Goal: Task Accomplishment & Management: Manage account settings

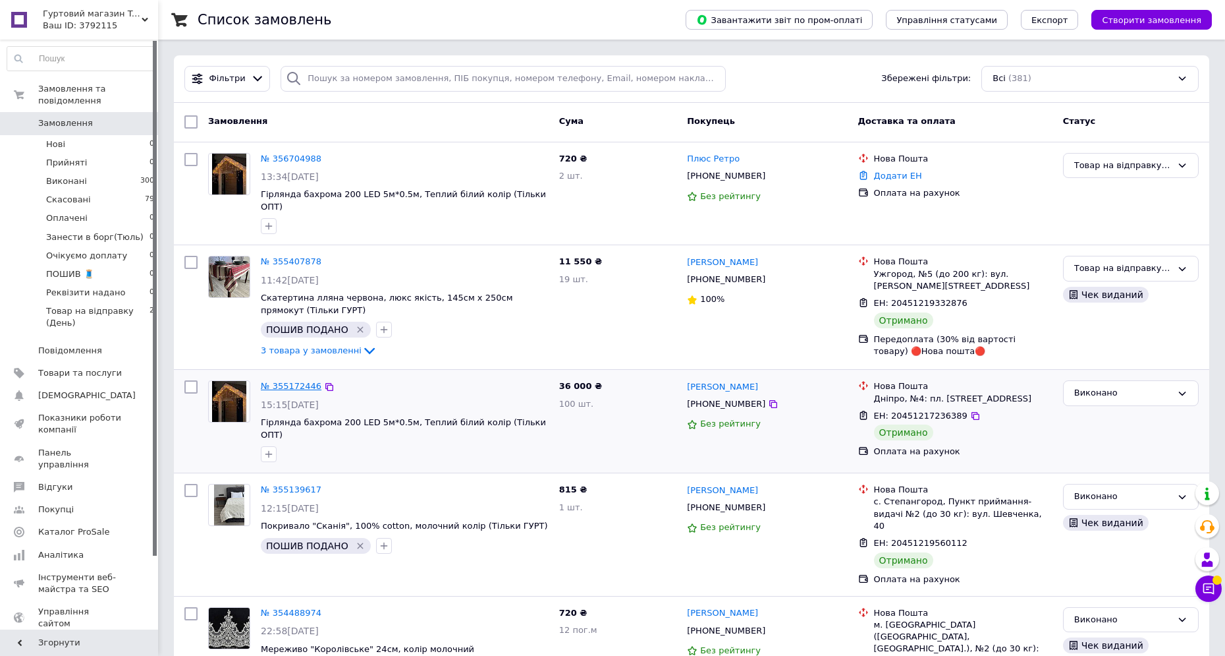
click at [285, 384] on link "№ 355172446" at bounding box center [291, 386] width 61 height 10
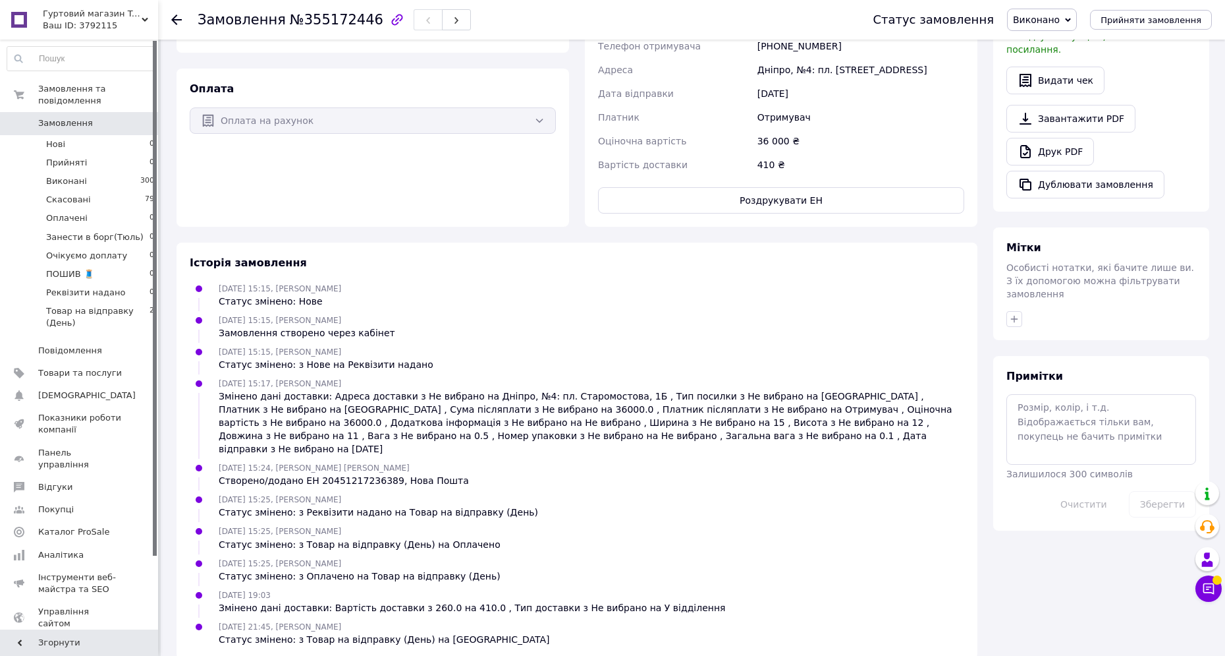
scroll to position [353, 0]
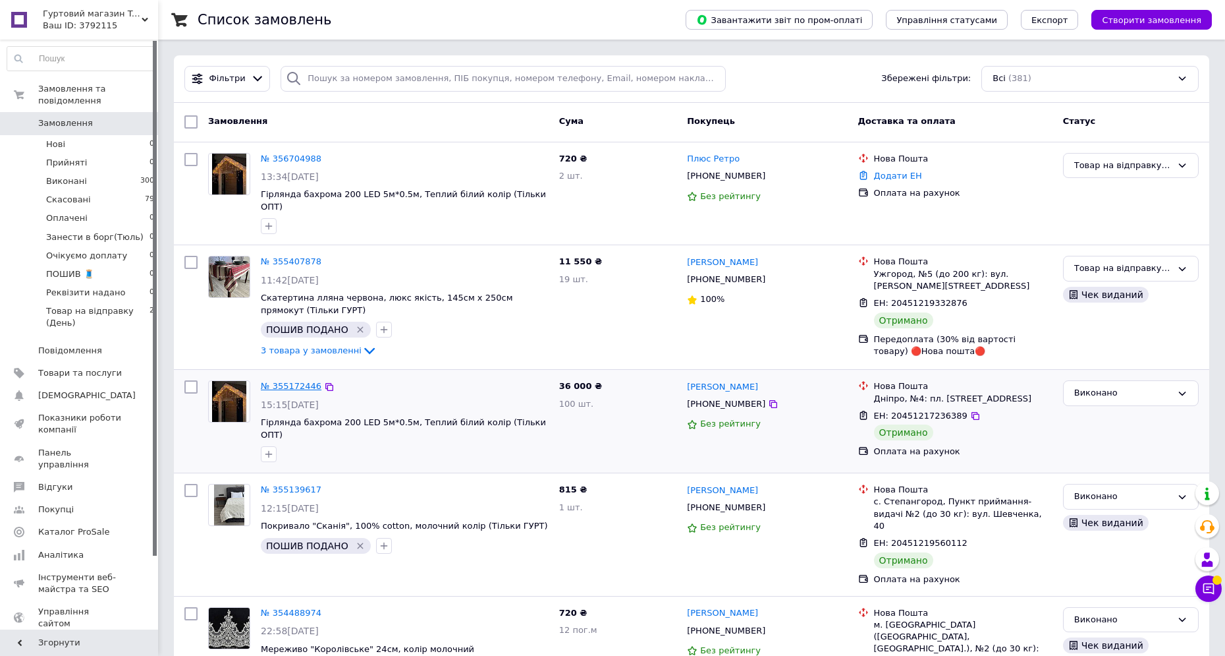
click at [294, 382] on link "№ 355172446" at bounding box center [291, 386] width 61 height 10
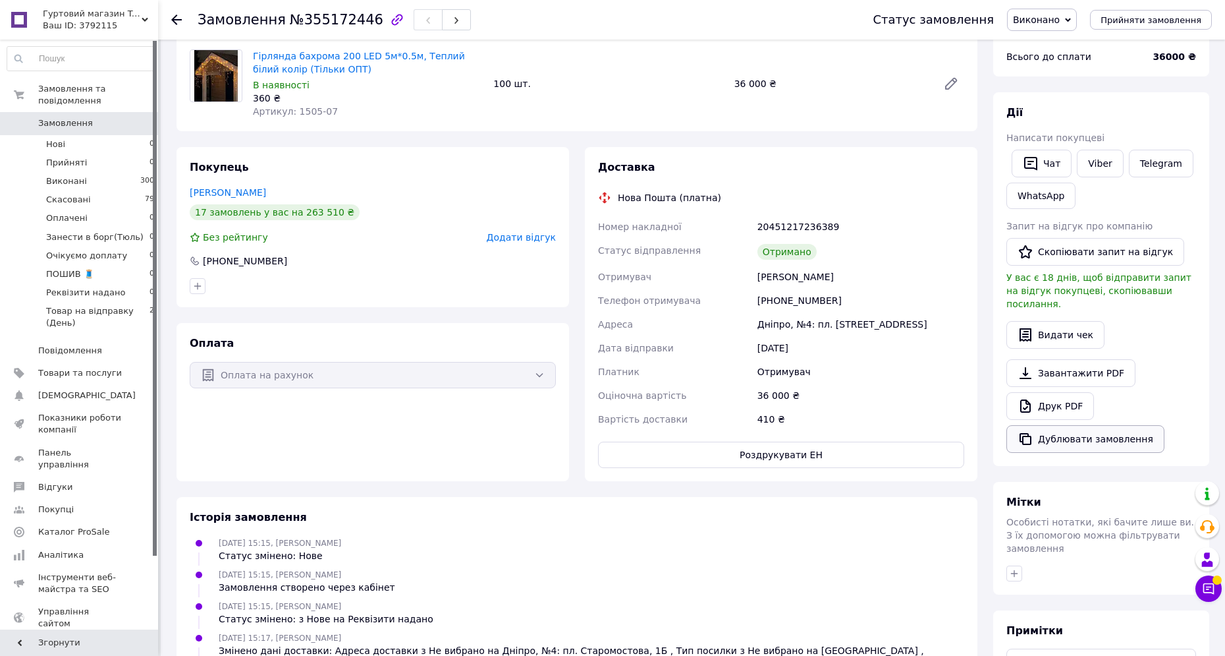
scroll to position [74, 0]
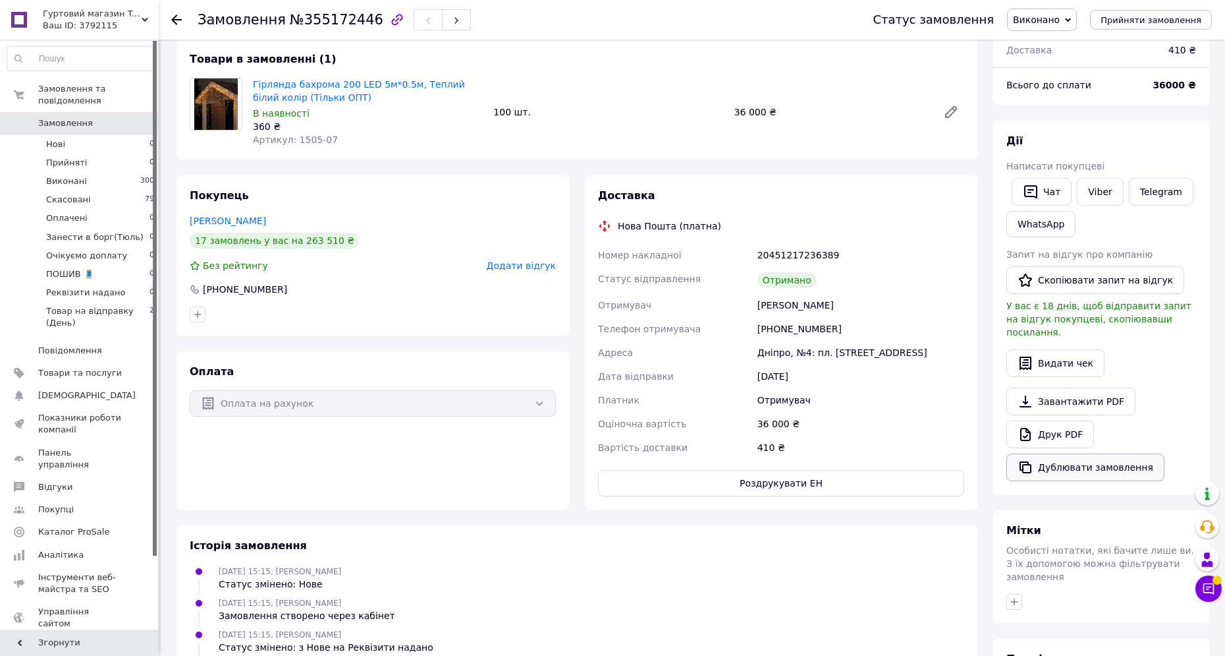
click at [1084, 458] on button "Дублювати замовлення" at bounding box center [1086, 467] width 158 height 28
click at [88, 119] on span "Замовлення" at bounding box center [65, 123] width 55 height 12
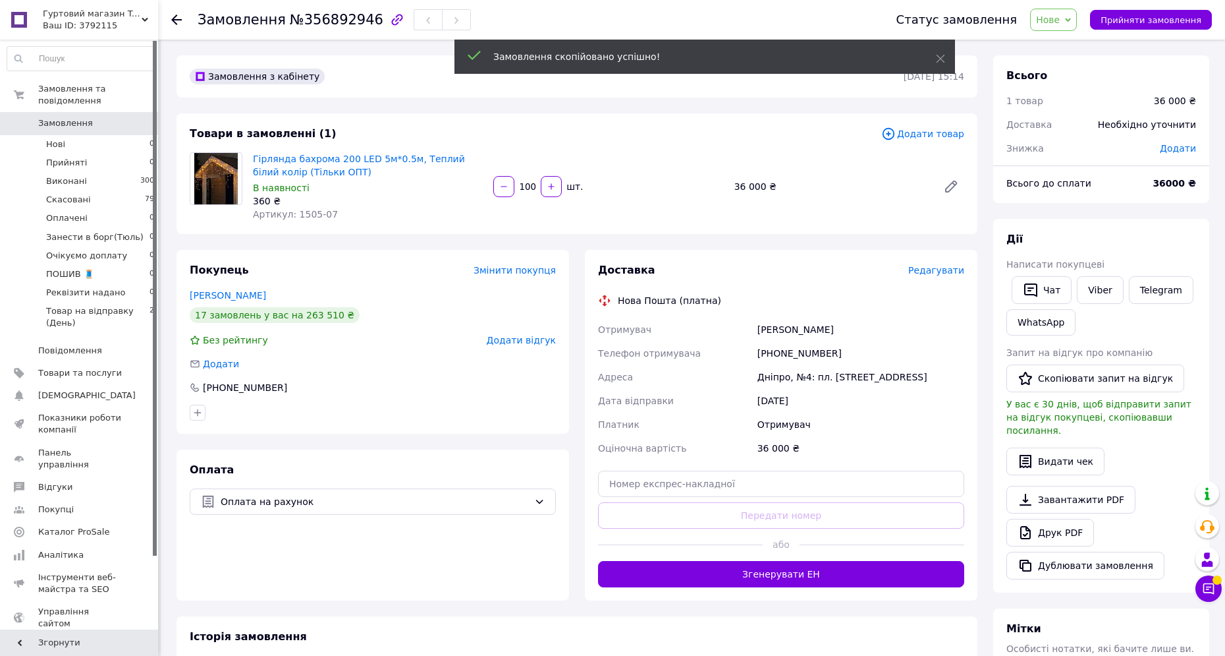
click at [525, 184] on input "100" at bounding box center [527, 187] width 21 height 10
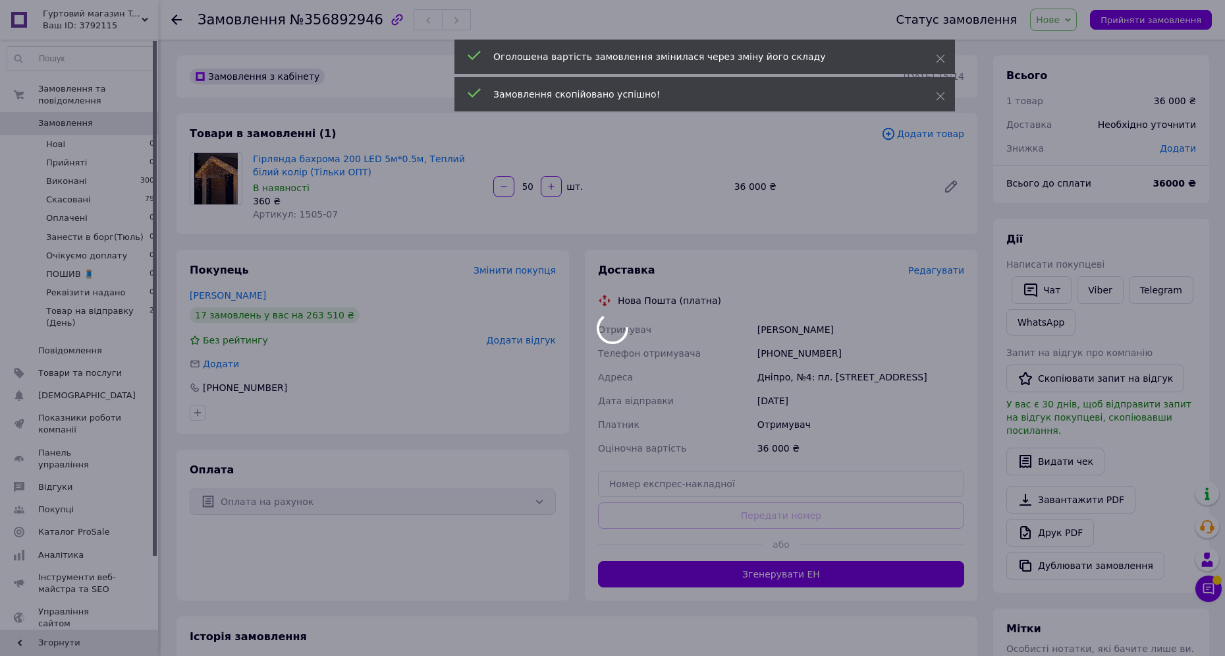
type input "50"
click at [507, 304] on div at bounding box center [612, 328] width 1225 height 656
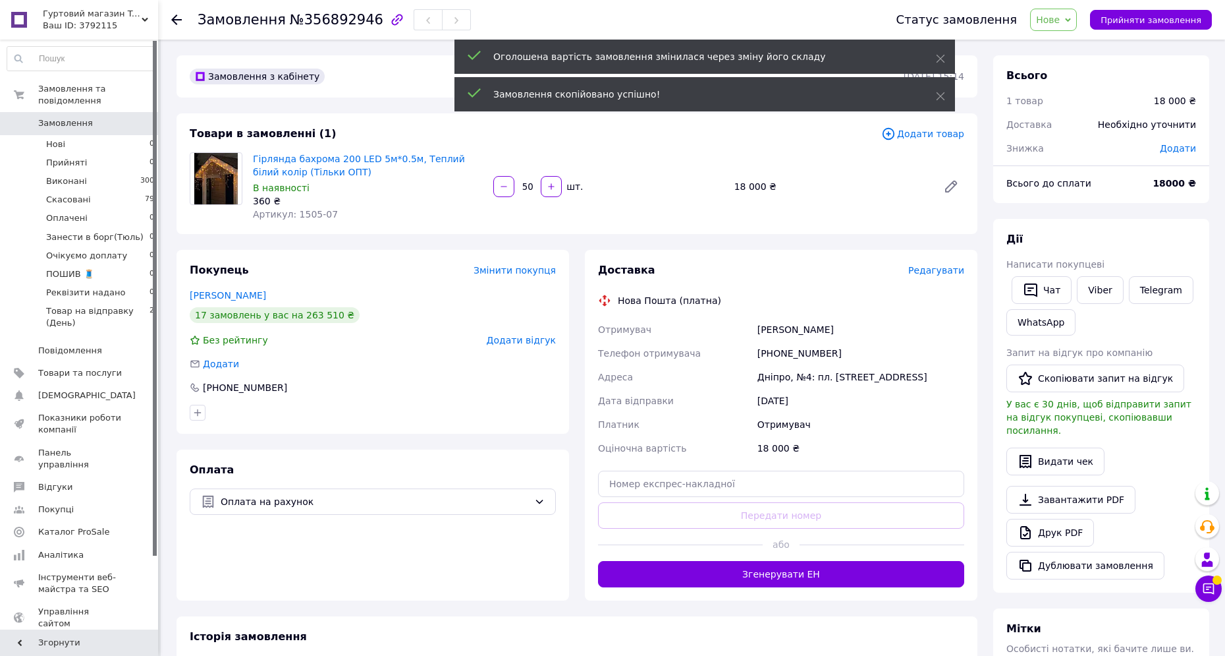
click at [600, 258] on div "Доставка Редагувати Нова Пошта (платна) Отримувач [PERSON_NAME] Телефон отримув…" at bounding box center [781, 425] width 393 height 351
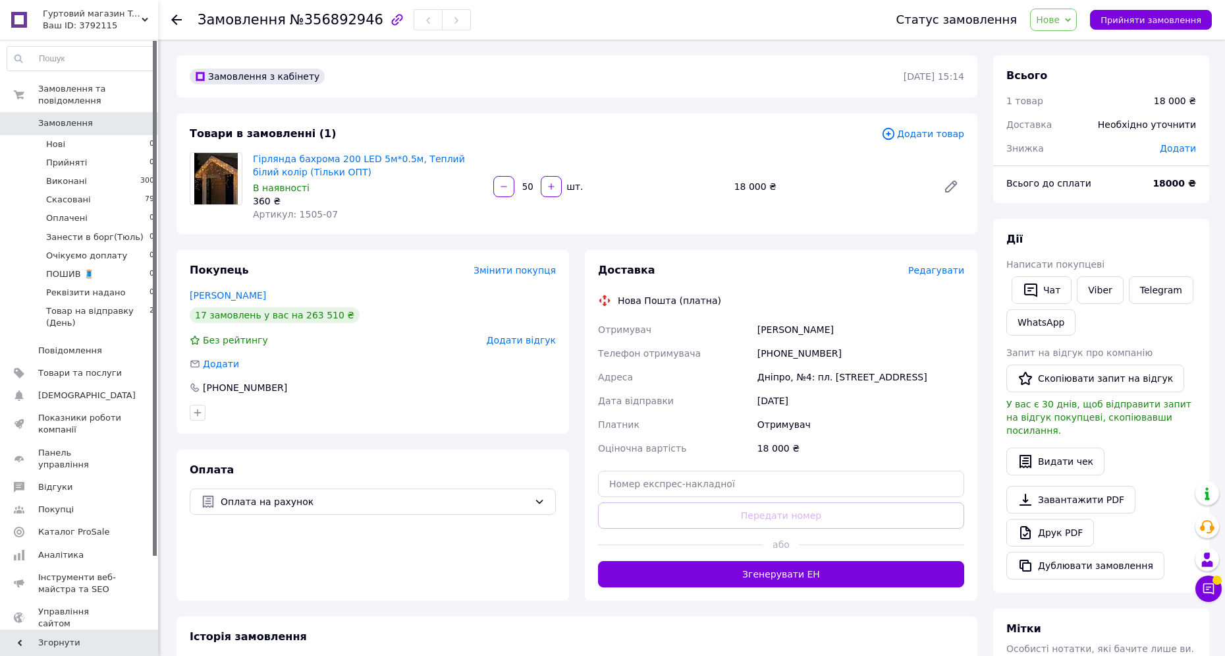
click at [1060, 19] on span "Нове" at bounding box center [1048, 19] width 24 height 11
click at [1084, 131] on li "Реквізити надано" at bounding box center [1097, 131] width 132 height 20
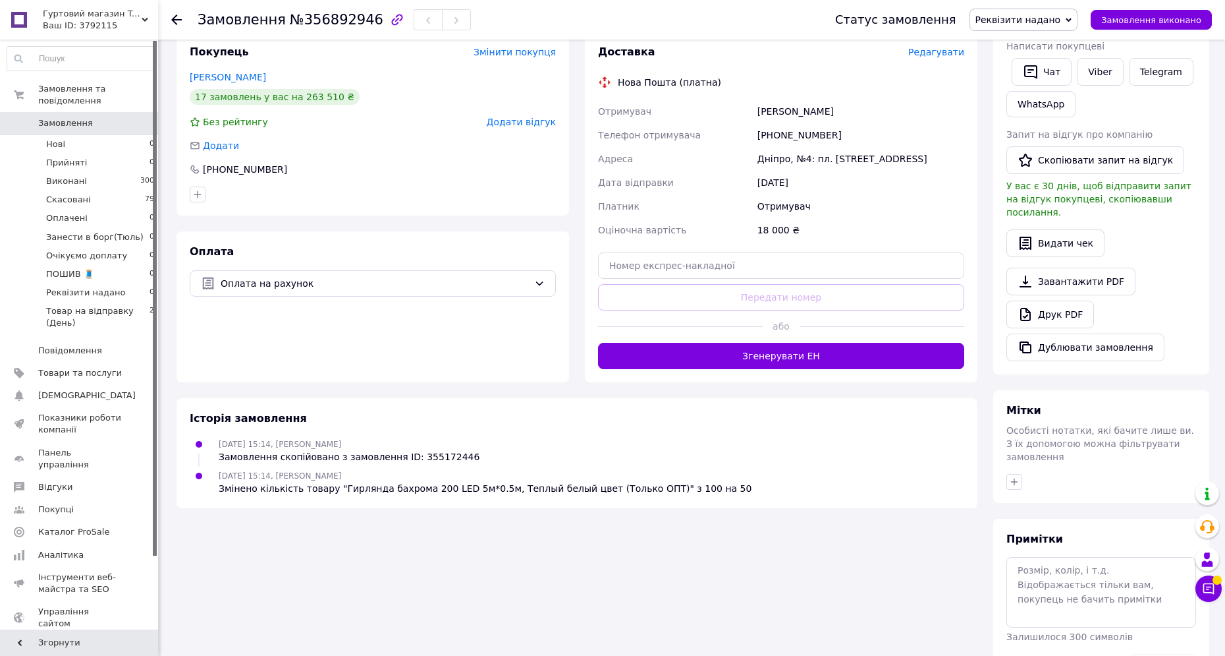
scroll to position [226, 0]
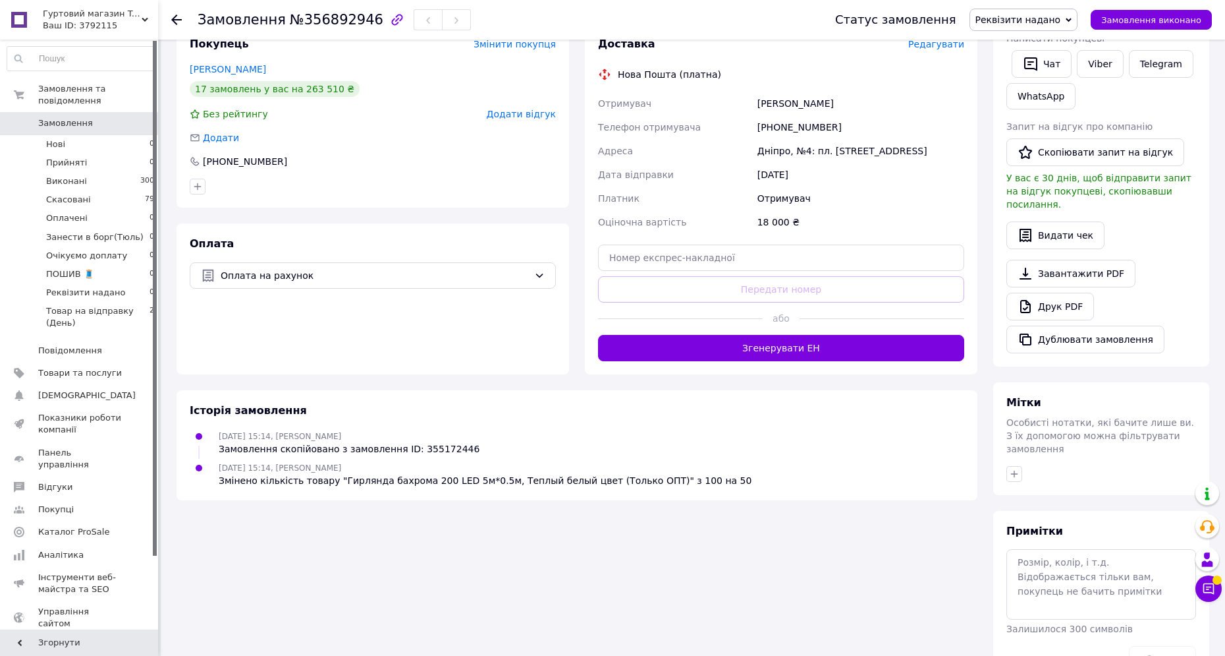
click at [977, 522] on div "Замовлення з кабінету [DATE] 15:14 Товари в замовленні (1) Додати товар Гірлянд…" at bounding box center [577, 257] width 817 height 856
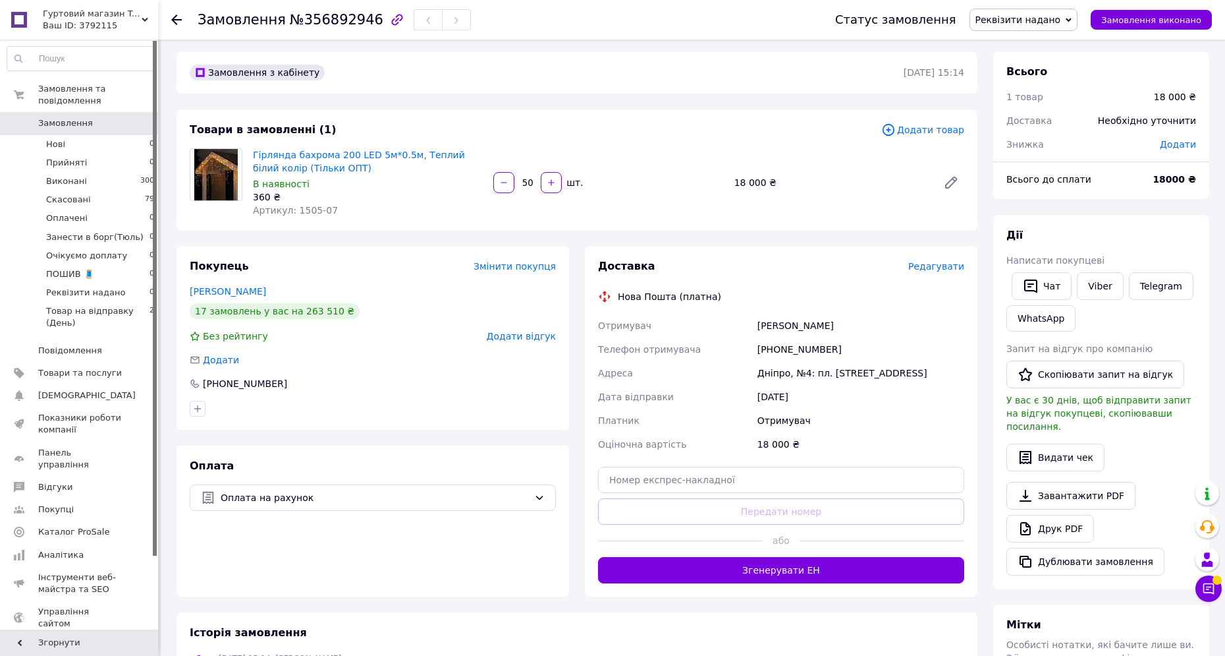
scroll to position [0, 0]
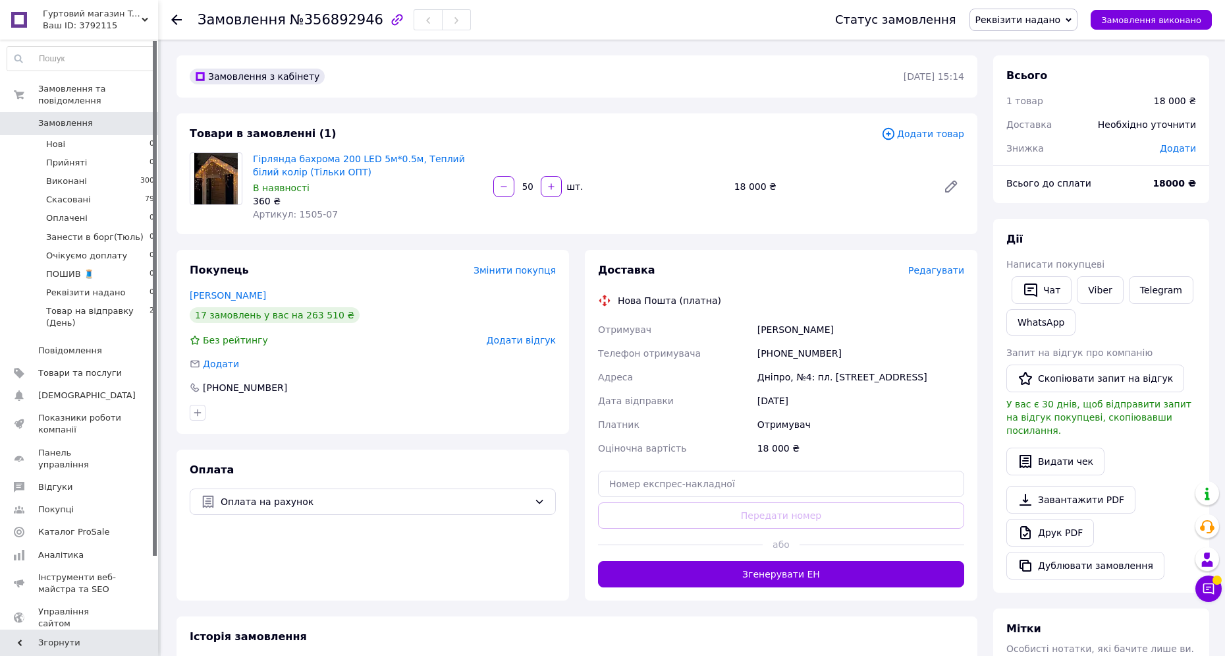
click at [810, 220] on div "Гірлянда бахрома 200 LED 5м*0.5м, Теплий білий колір (Тільки ОПТ) В наявності 3…" at bounding box center [609, 187] width 722 height 74
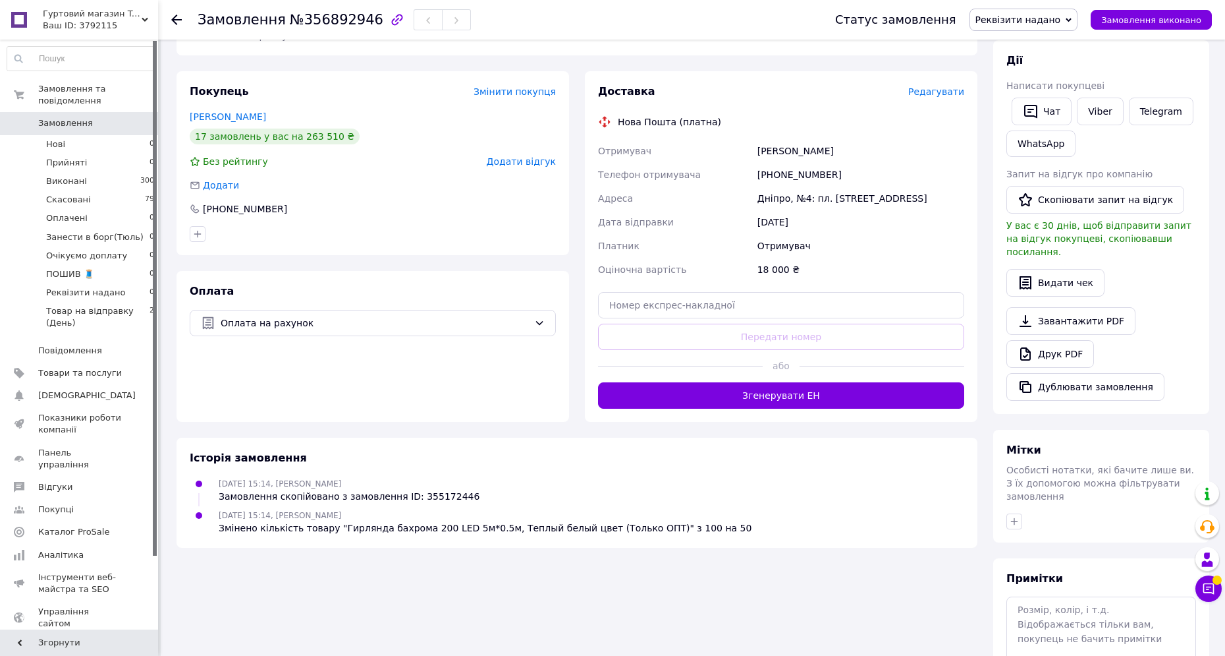
scroll to position [258, 0]
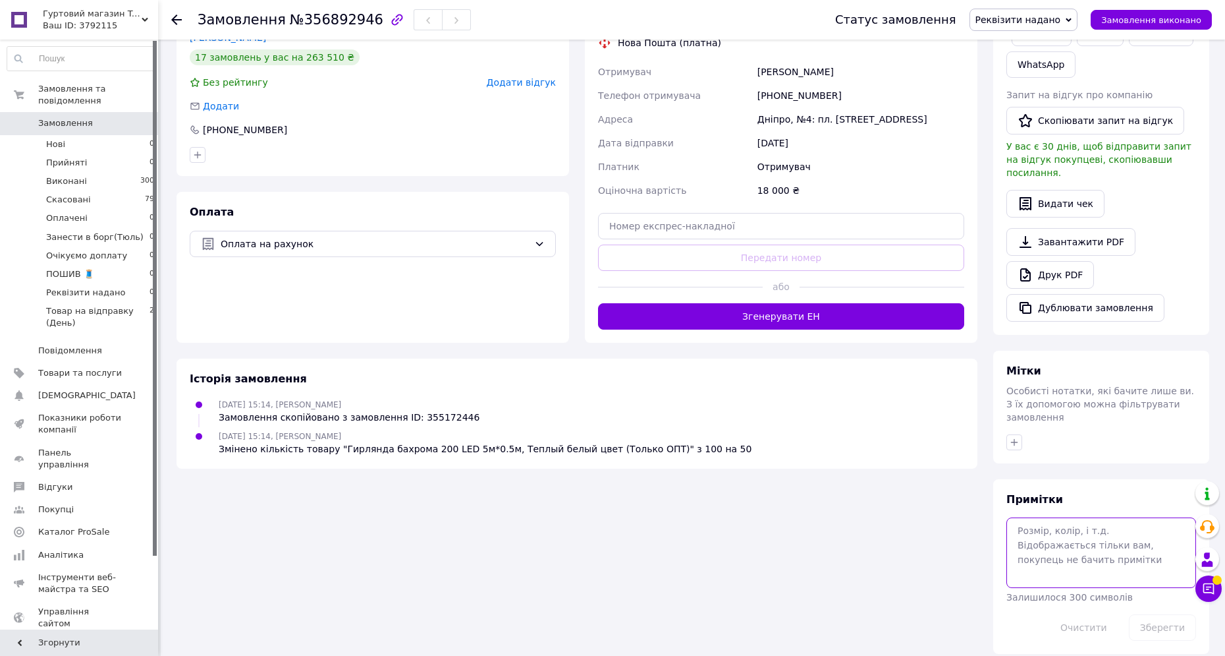
click at [1037, 523] on textarea at bounding box center [1102, 552] width 190 height 70
paste textarea "19350грн"
type textarea "Заг сума - 19350грн"
click at [1173, 615] on button "Зберегти" at bounding box center [1162, 627] width 67 height 26
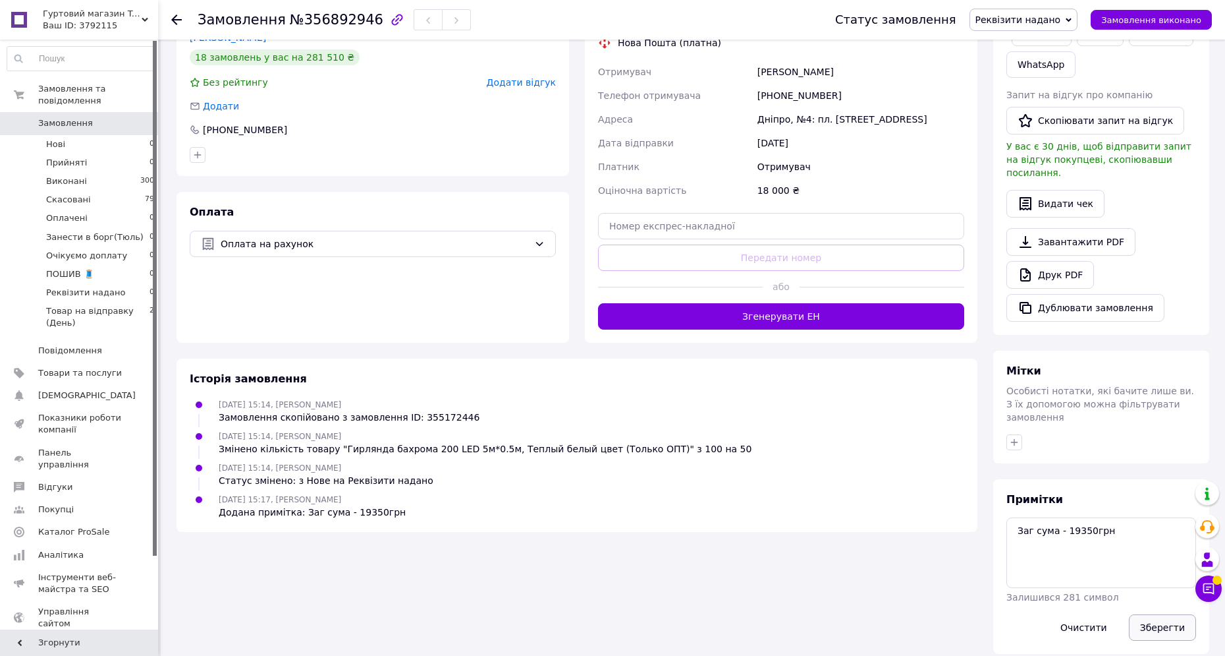
click at [1173, 615] on button "Зберегти" at bounding box center [1162, 627] width 67 height 26
click at [1152, 614] on button "Зберегти" at bounding box center [1162, 627] width 67 height 26
click at [1157, 621] on button "Зберегти" at bounding box center [1162, 627] width 67 height 26
click at [1172, 614] on button "Зберегти" at bounding box center [1162, 627] width 67 height 26
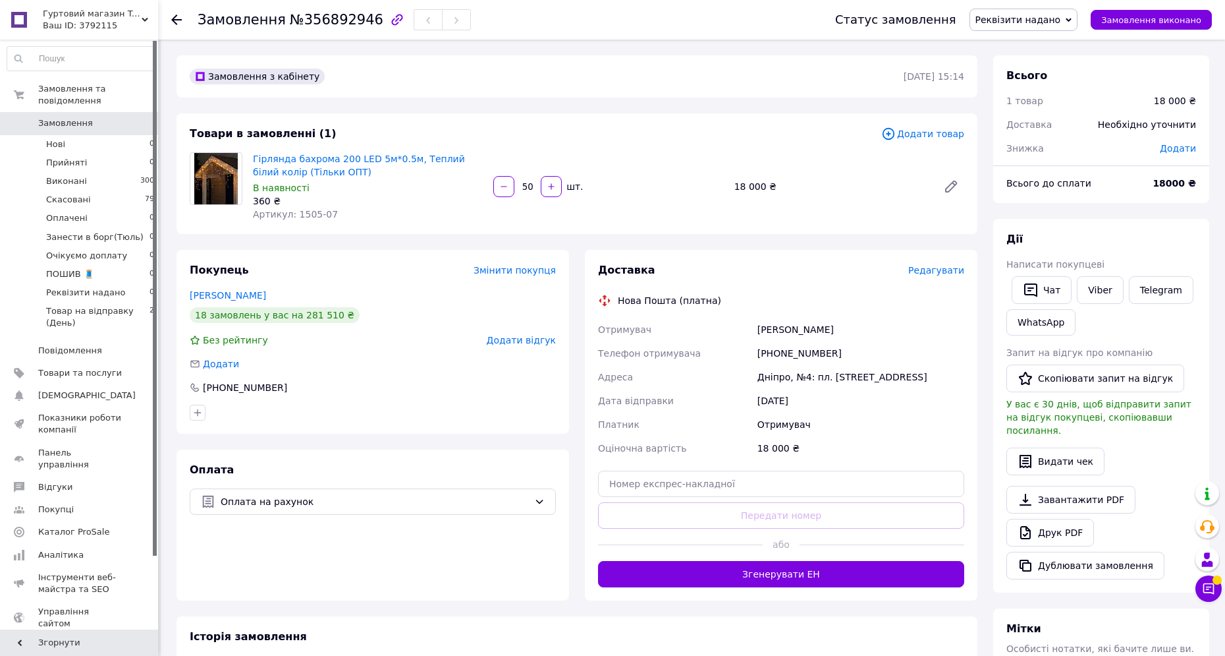
click at [109, 117] on link "Замовлення 0" at bounding box center [81, 123] width 162 height 22
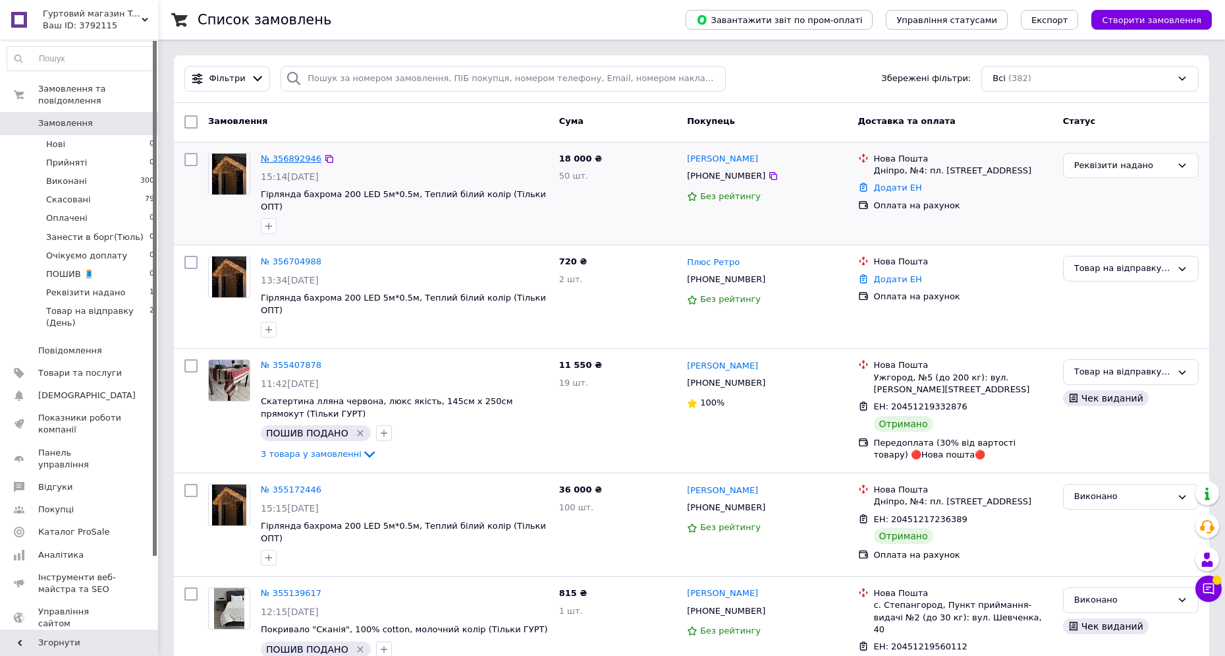
click at [316, 163] on link "№ 356892946" at bounding box center [291, 159] width 61 height 10
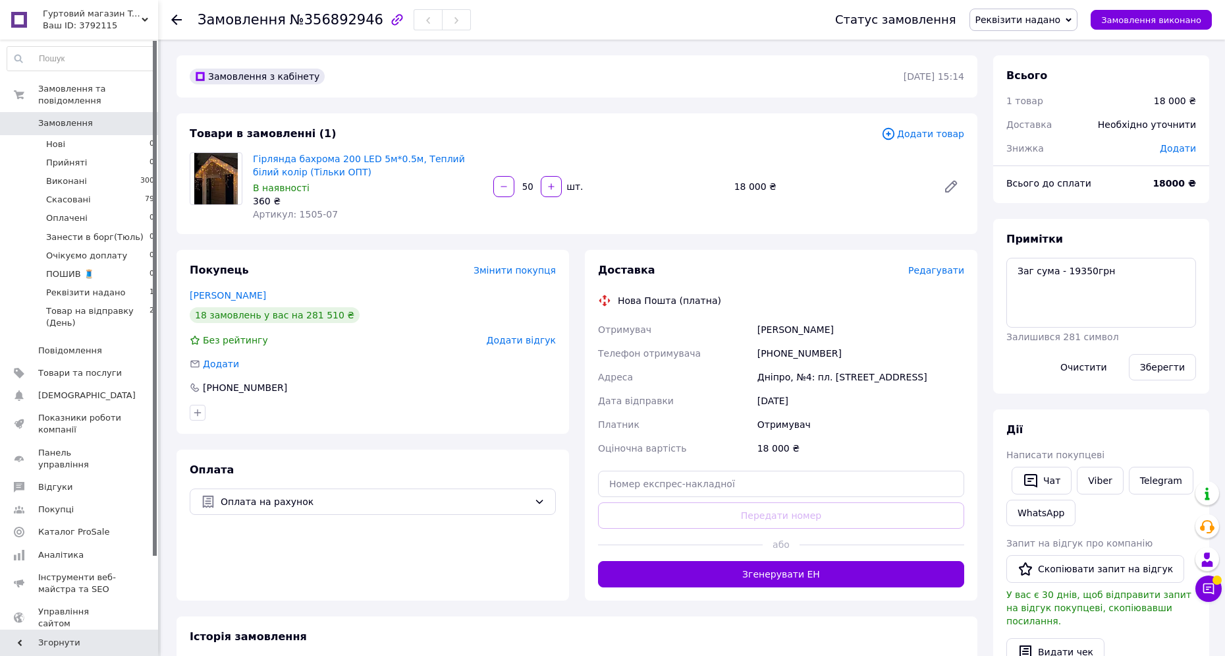
click at [96, 114] on link "Замовлення 0" at bounding box center [81, 123] width 162 height 22
